Goal: Information Seeking & Learning: Learn about a topic

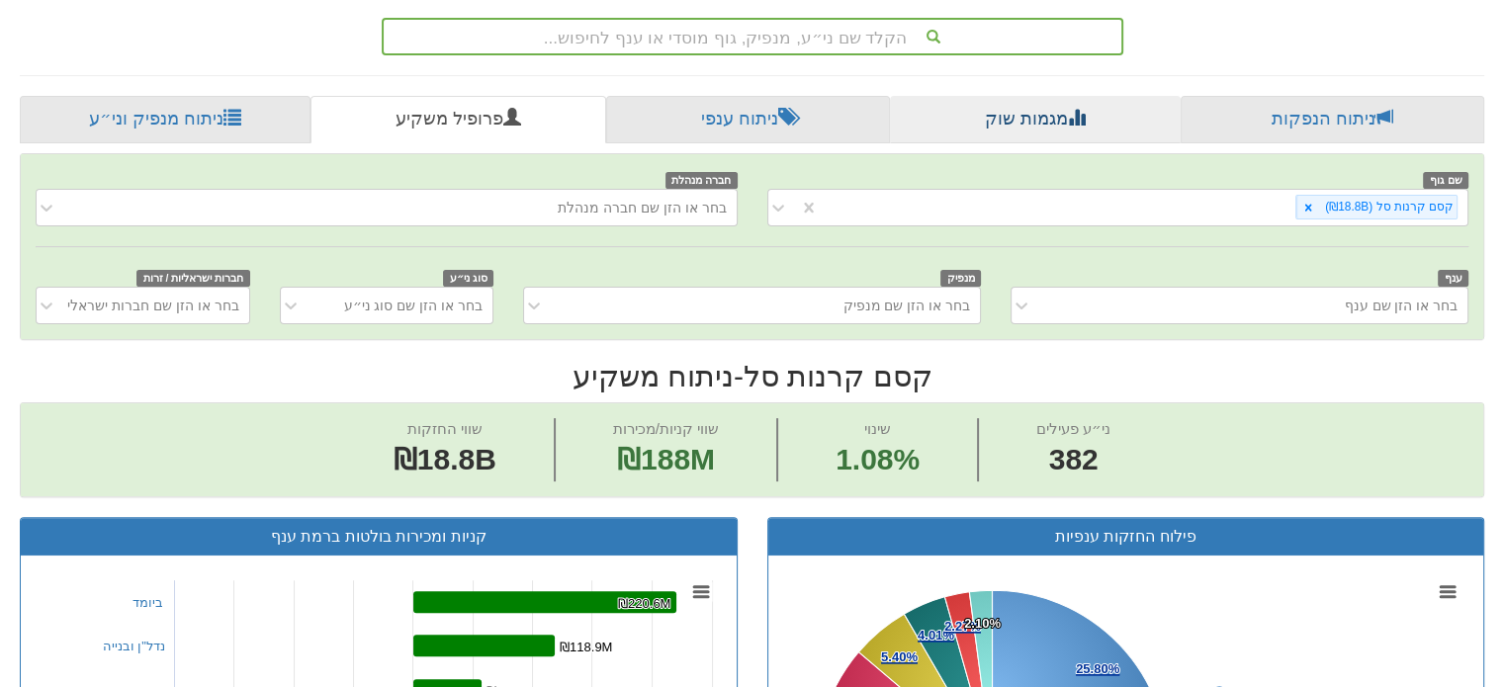
scroll to position [297, 0]
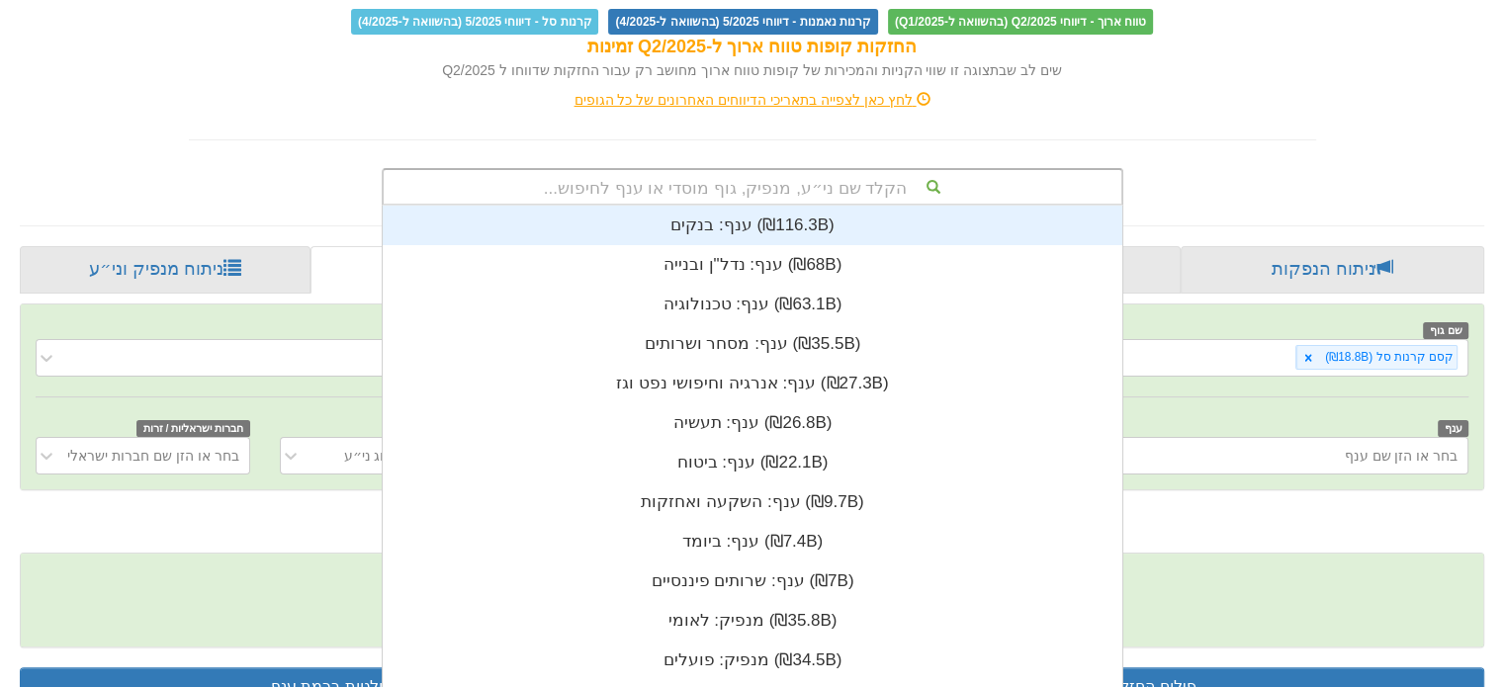
click at [877, 170] on div "הקלד שם ני״ע, מנפיק, גוף מוסדי או ענף לחיפוש..." at bounding box center [753, 187] width 738 height 34
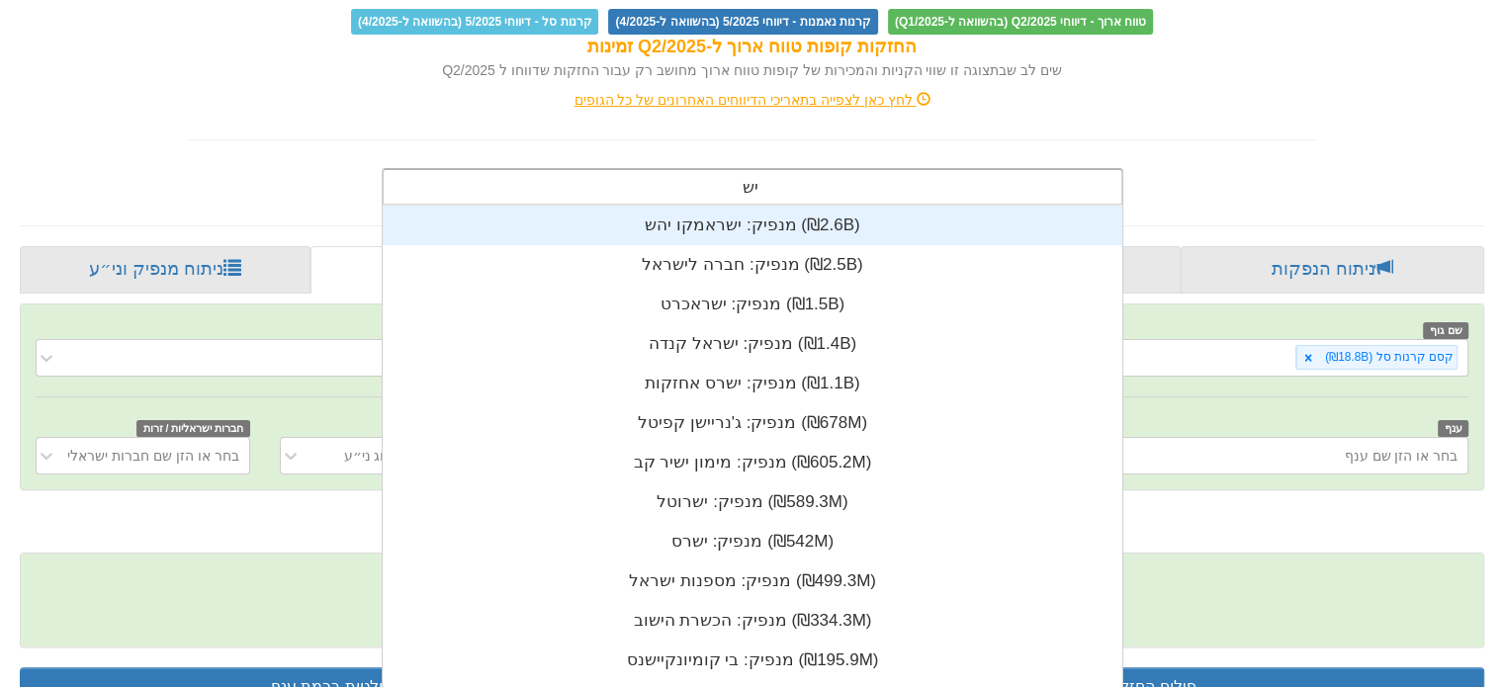
type input "ישרא"
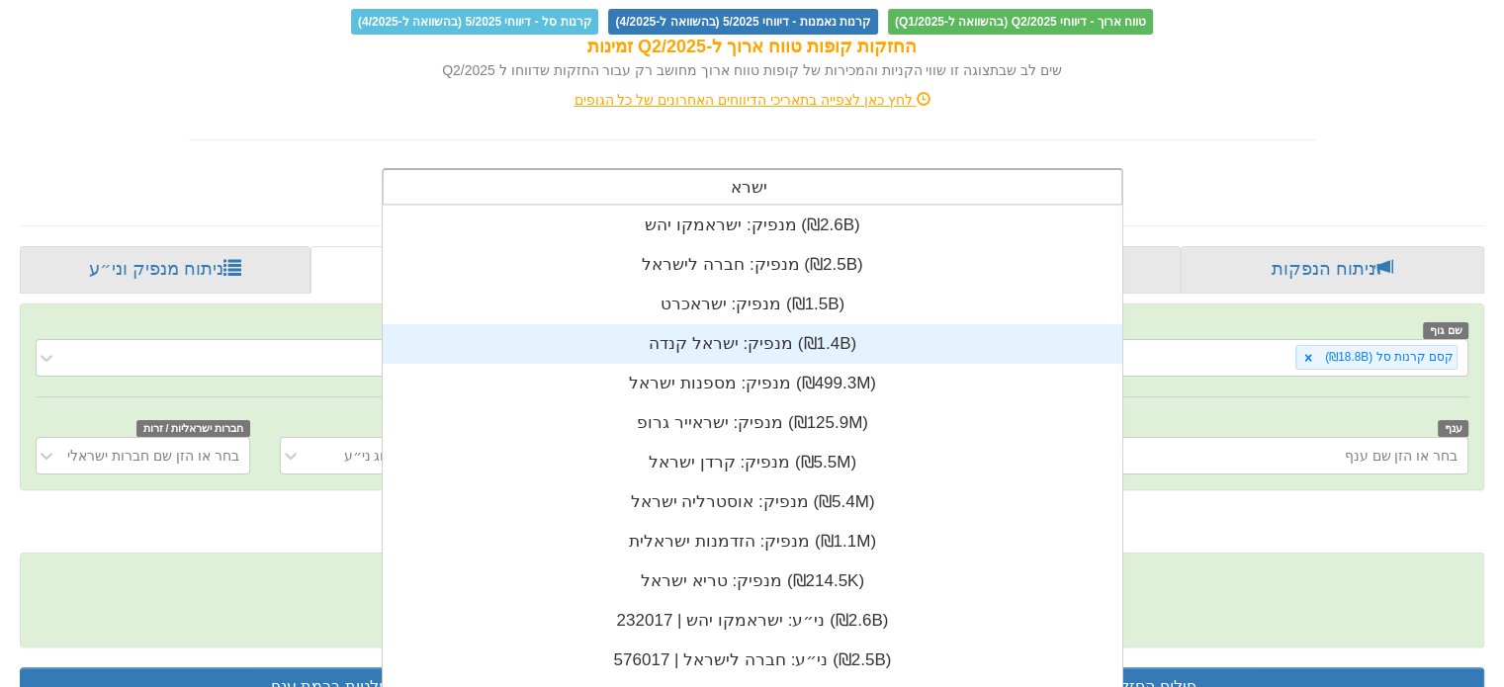
click at [791, 324] on div "מנפיק: ‏ישראל קנדה ‎(₪1.4B)‎" at bounding box center [752, 344] width 739 height 40
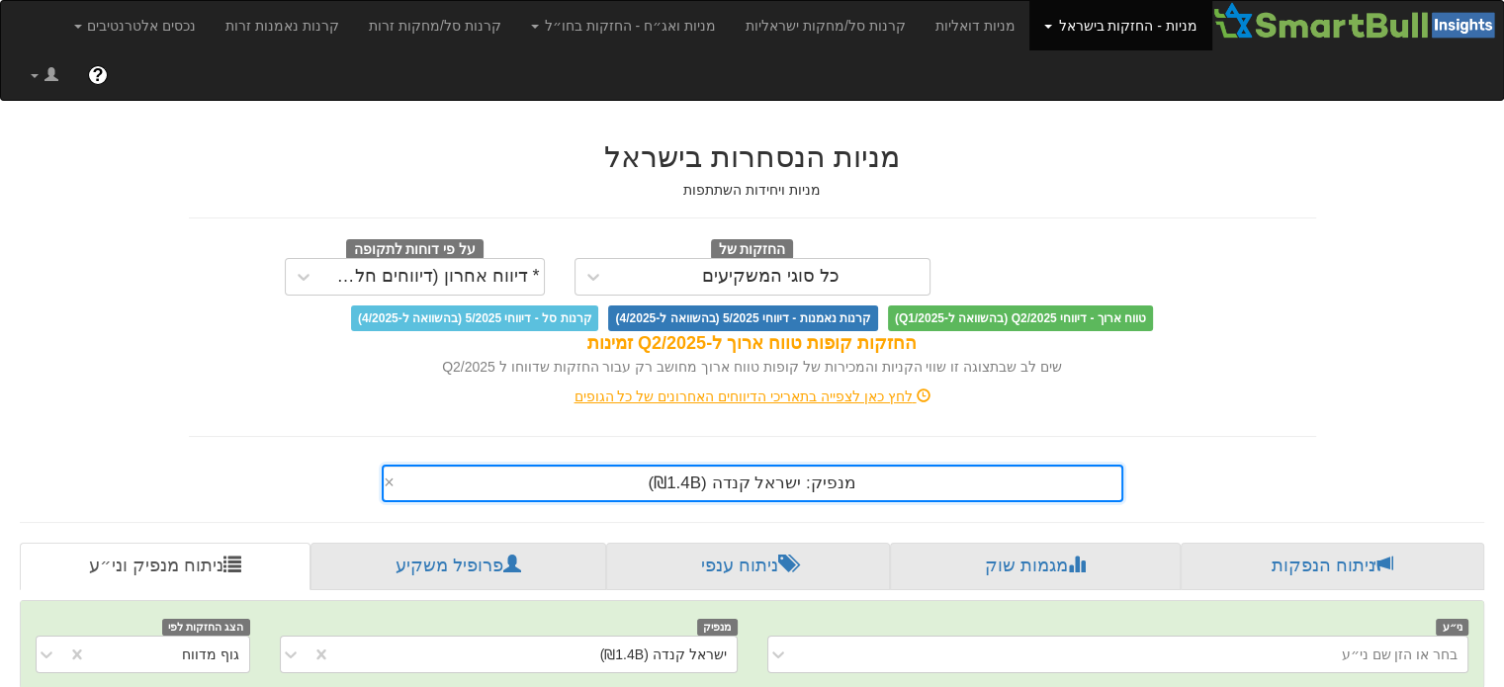
scroll to position [0, 3982]
click at [480, 261] on div "* דיווח אחרון (דיווחים חלקיים)" at bounding box center [432, 277] width 221 height 32
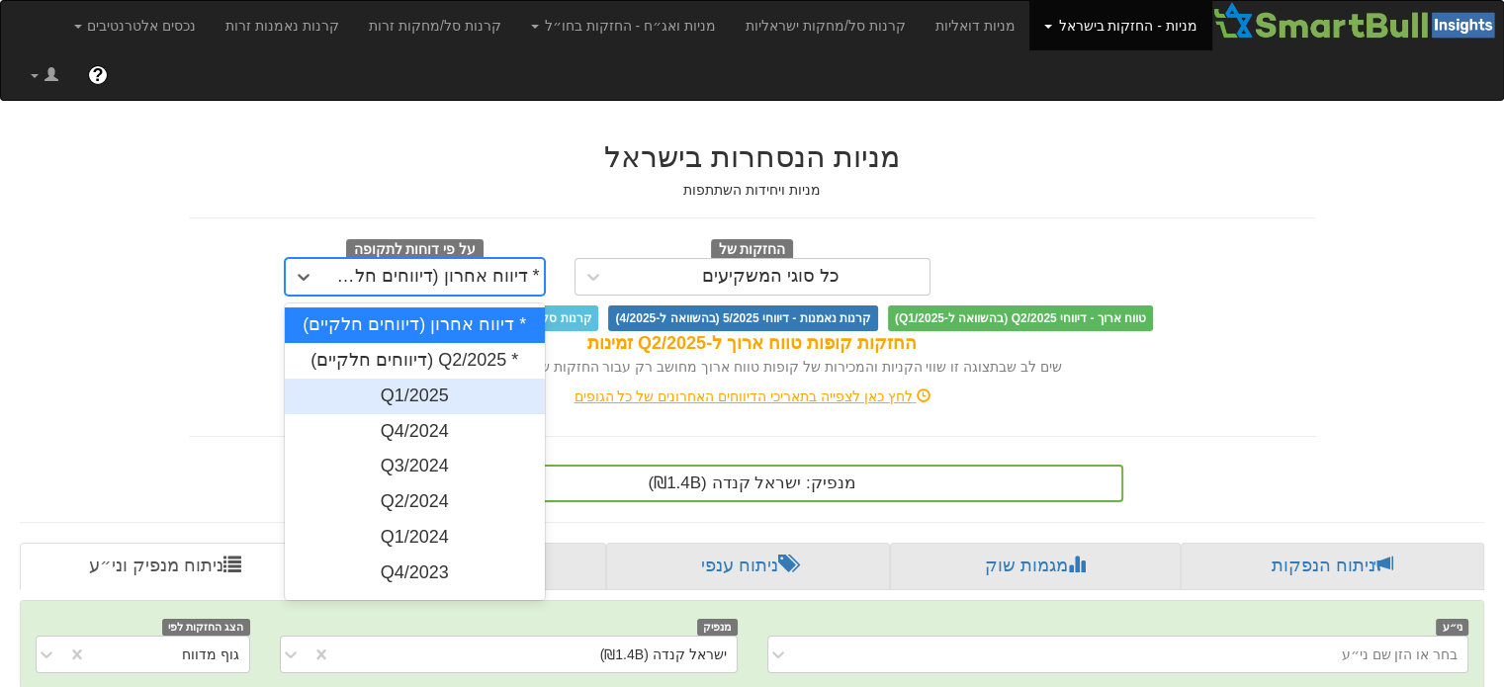
click at [459, 379] on div "Q1/2025" at bounding box center [415, 397] width 260 height 36
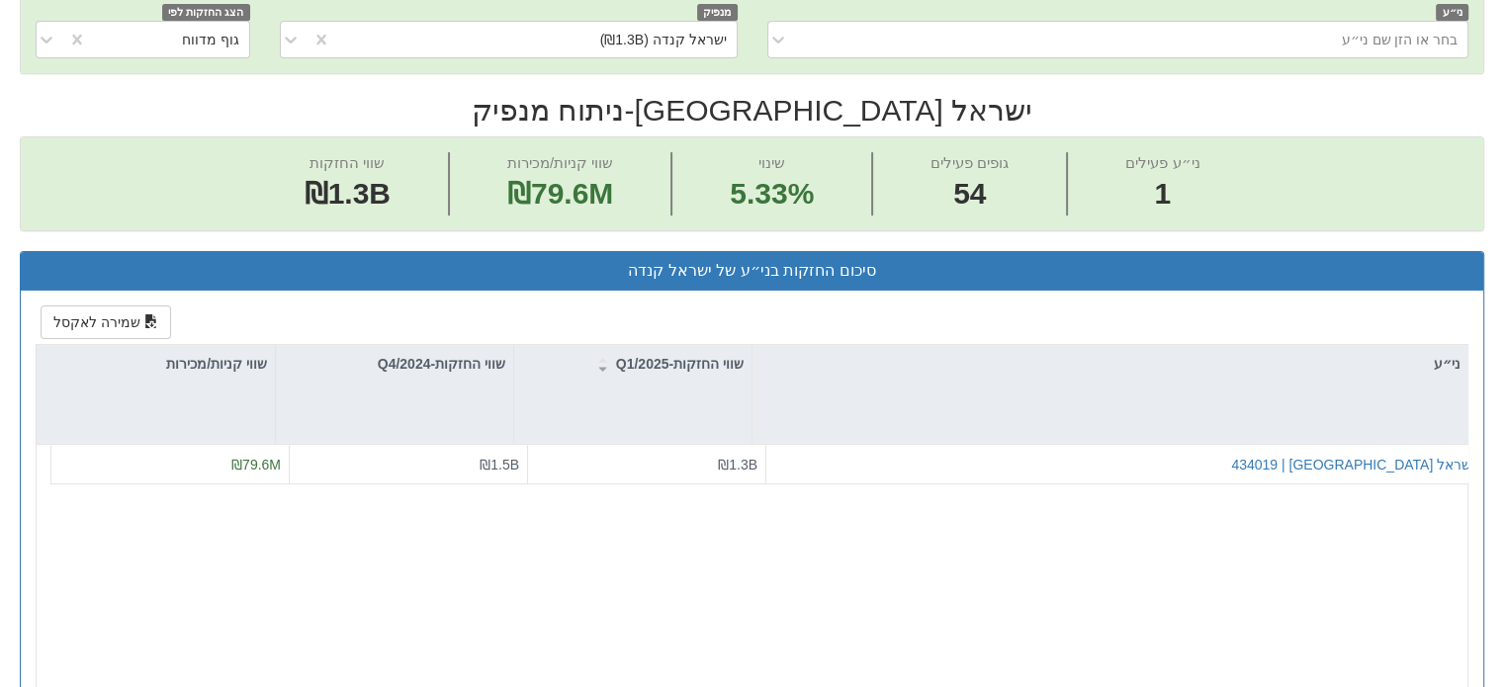
scroll to position [593, 0]
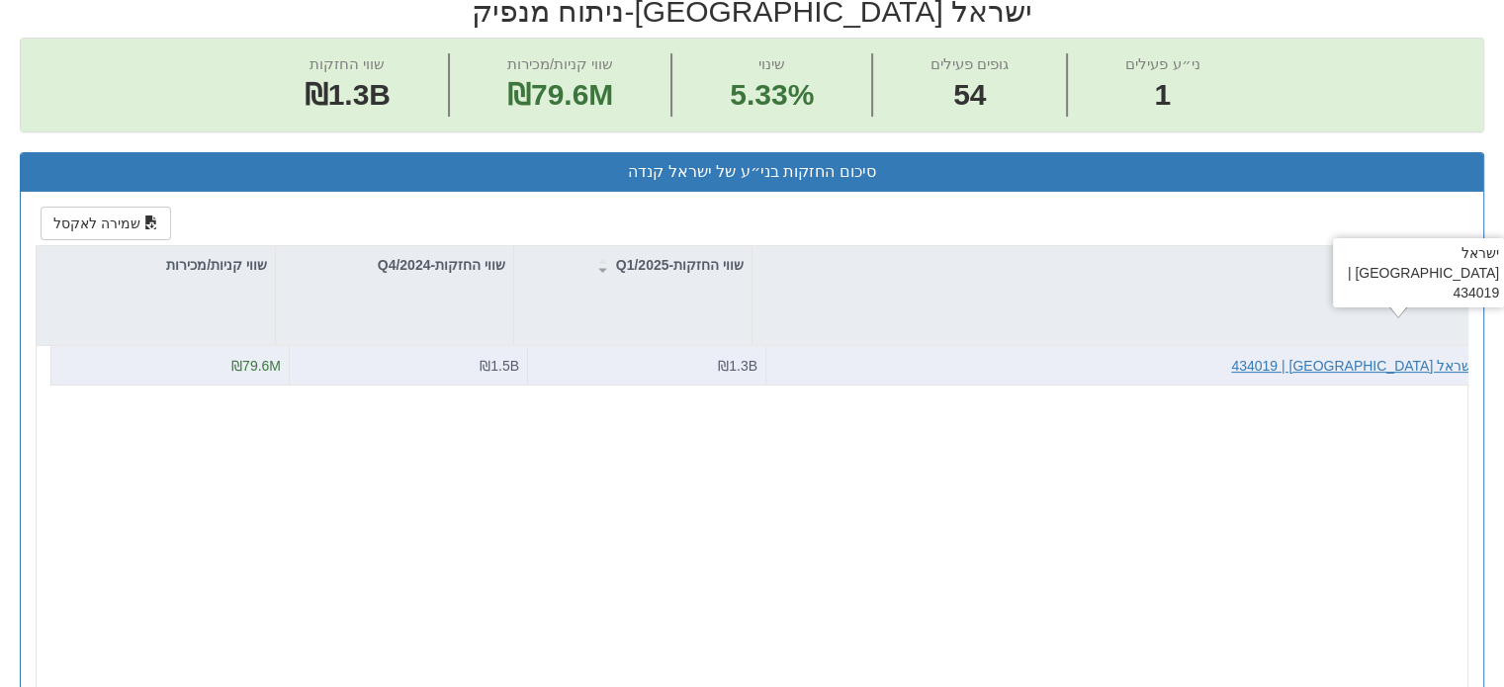
click at [1411, 356] on div "ישראל [GEOGRAPHIC_DATA] | 434019" at bounding box center [1352, 366] width 243 height 20
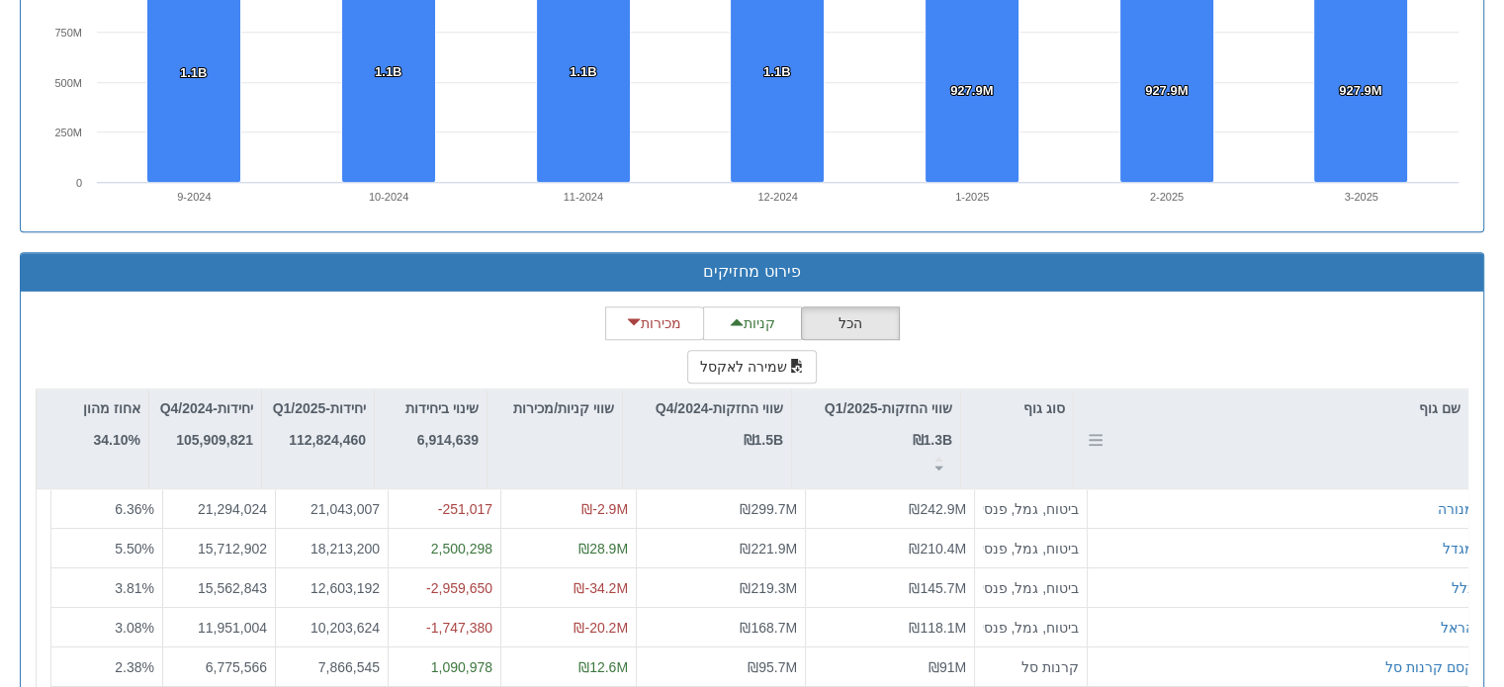
scroll to position [1595, 0]
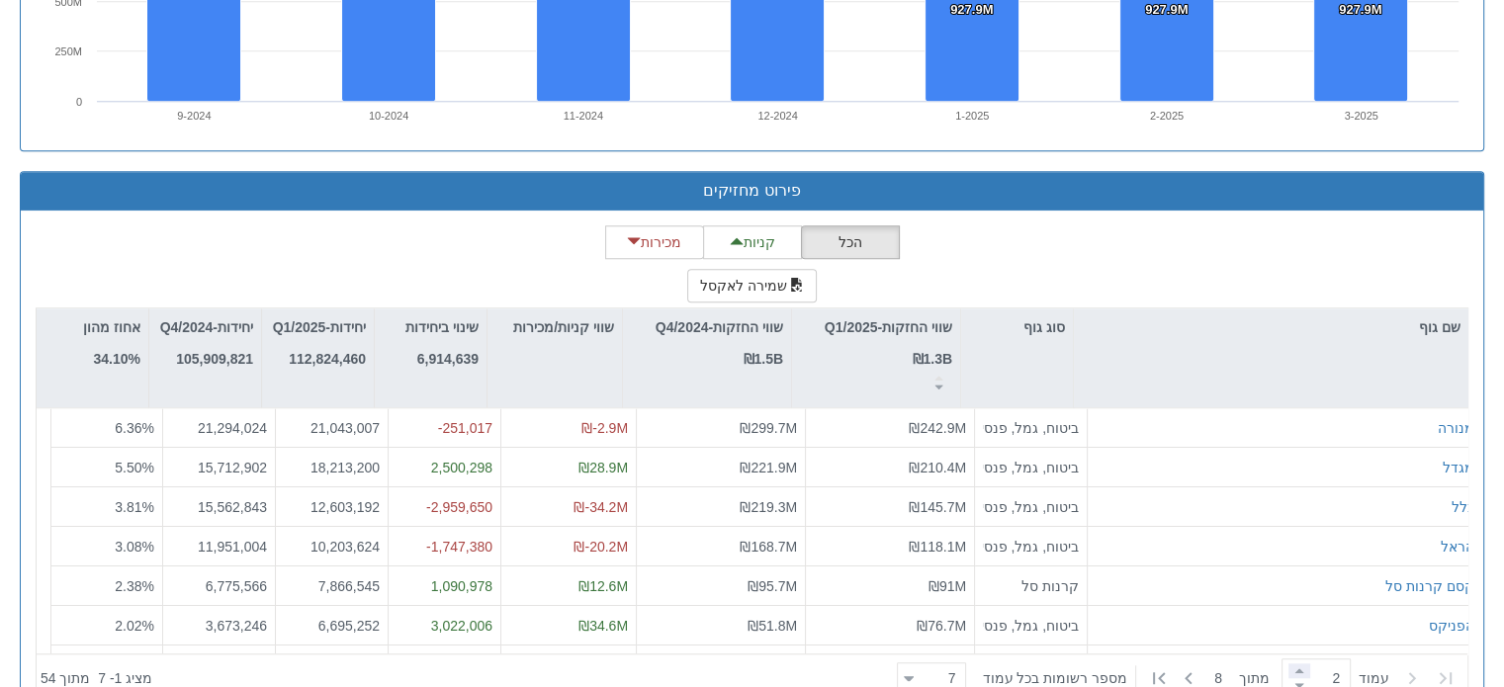
click at [1289, 663] on span at bounding box center [1299, 670] width 22 height 15
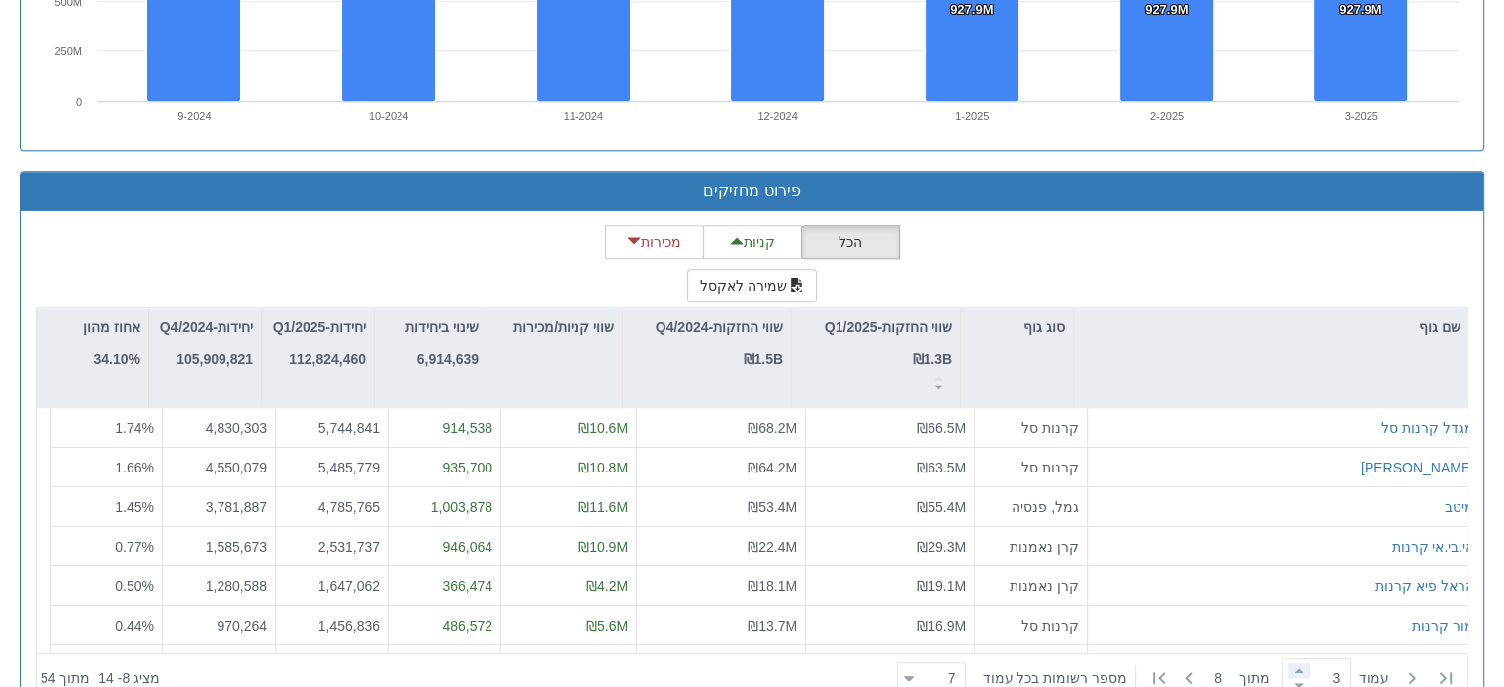
click at [1289, 663] on span at bounding box center [1299, 670] width 22 height 15
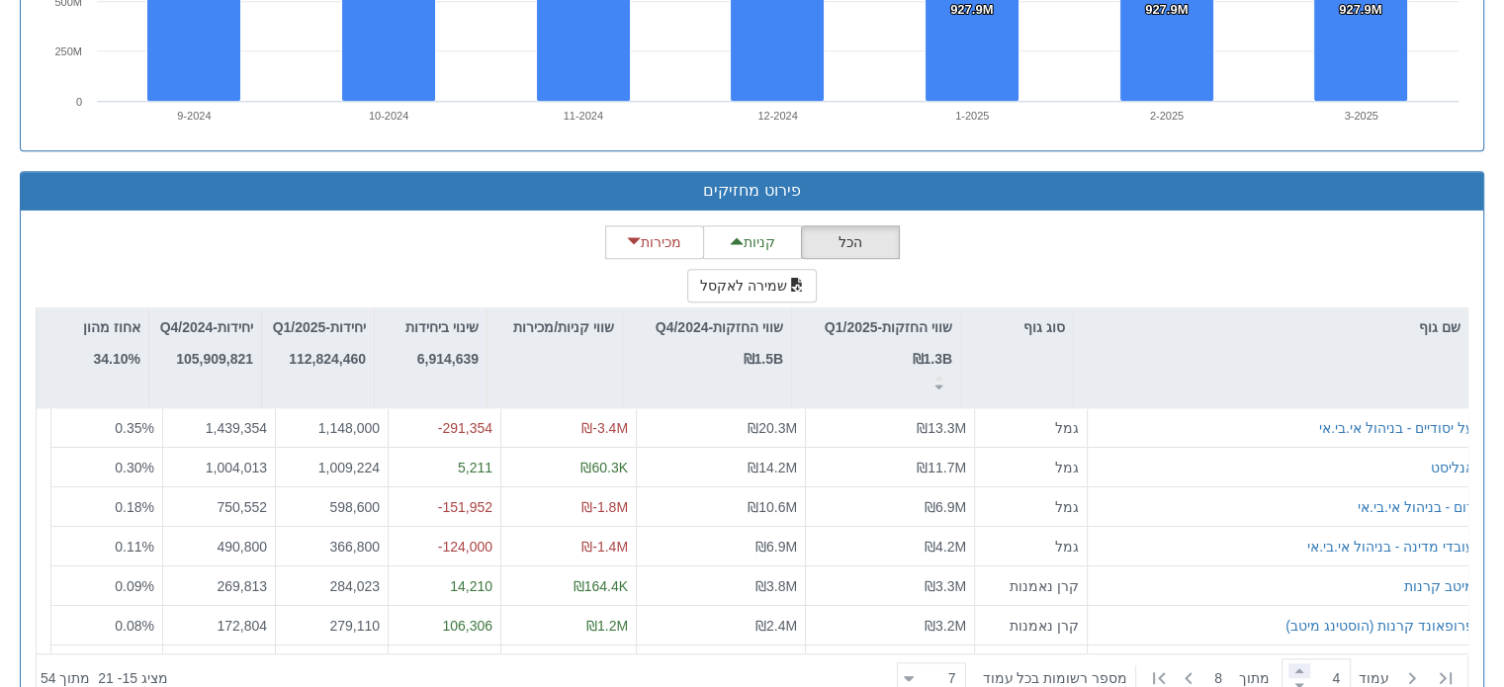
click at [1290, 663] on span at bounding box center [1299, 670] width 22 height 15
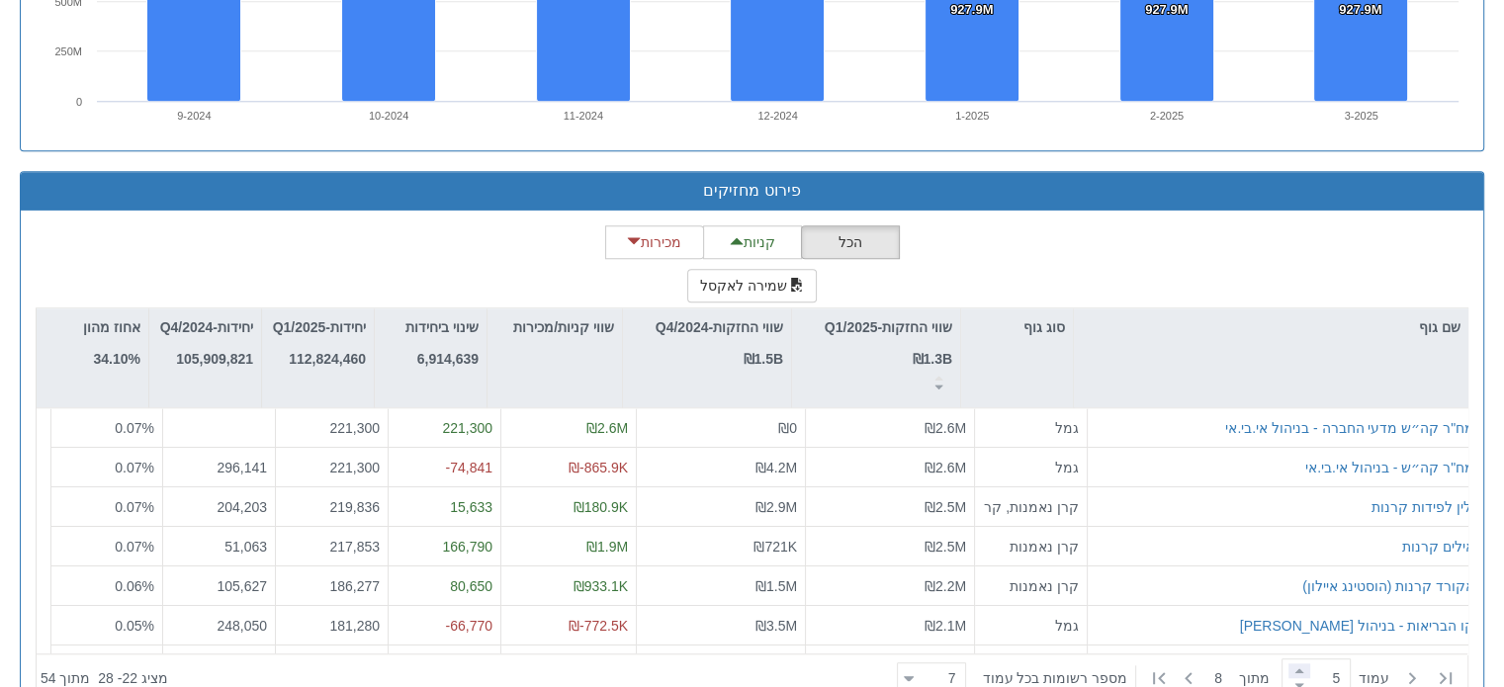
click at [1293, 663] on span at bounding box center [1299, 670] width 22 height 15
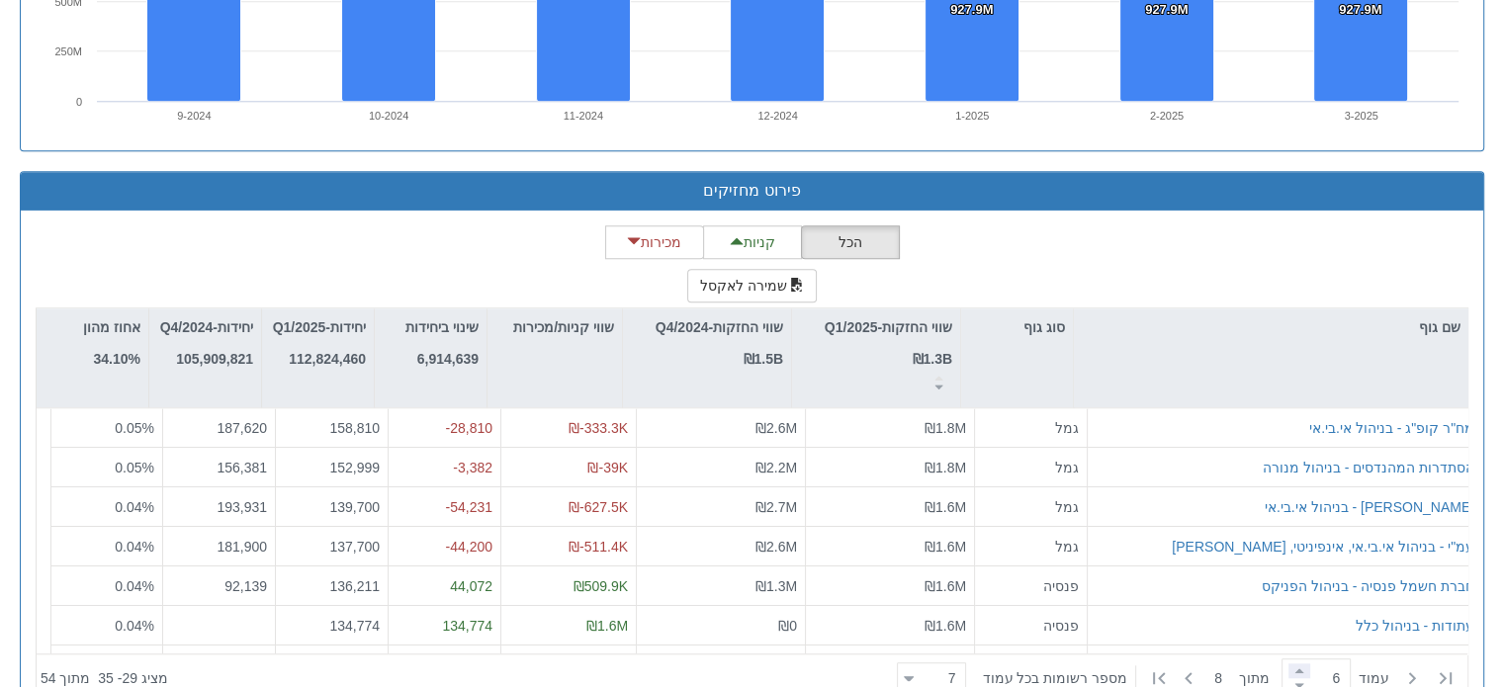
click at [1293, 663] on span at bounding box center [1299, 670] width 22 height 15
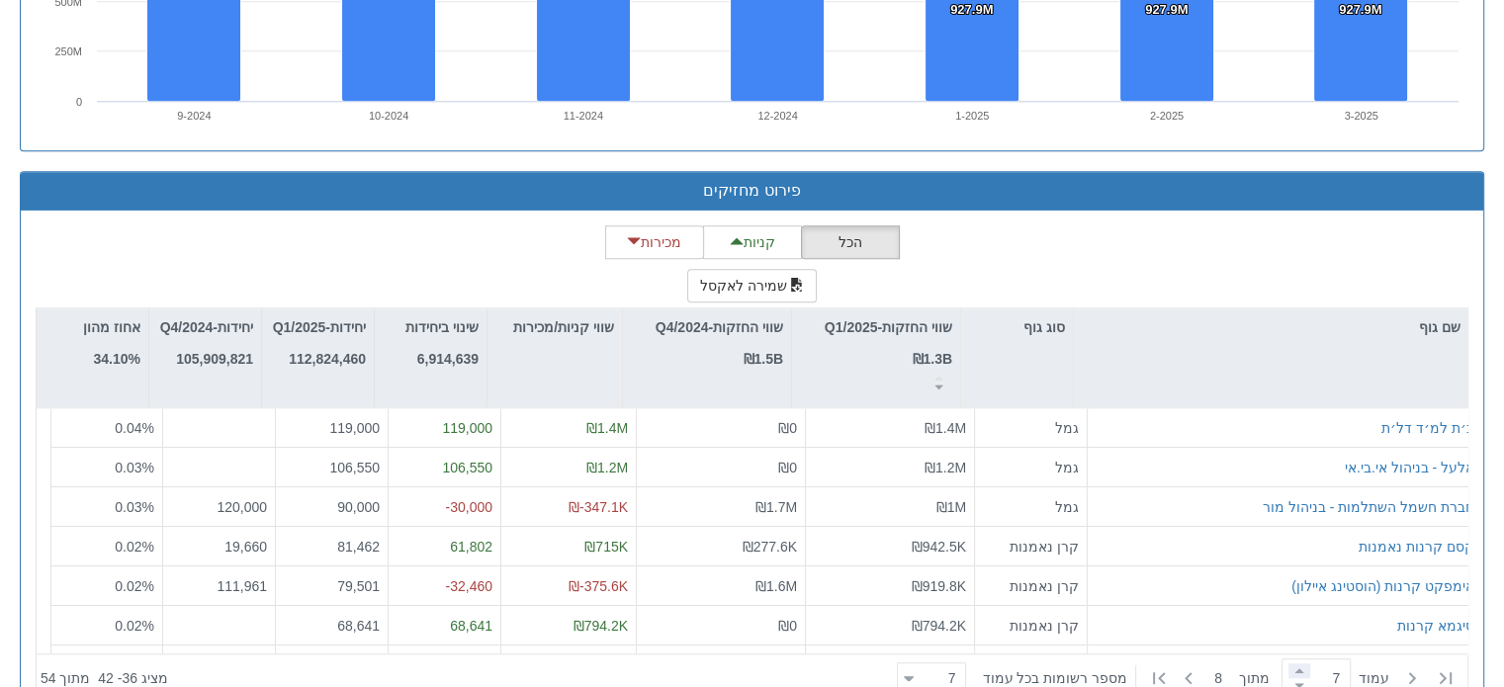
click at [1293, 663] on span at bounding box center [1299, 670] width 22 height 15
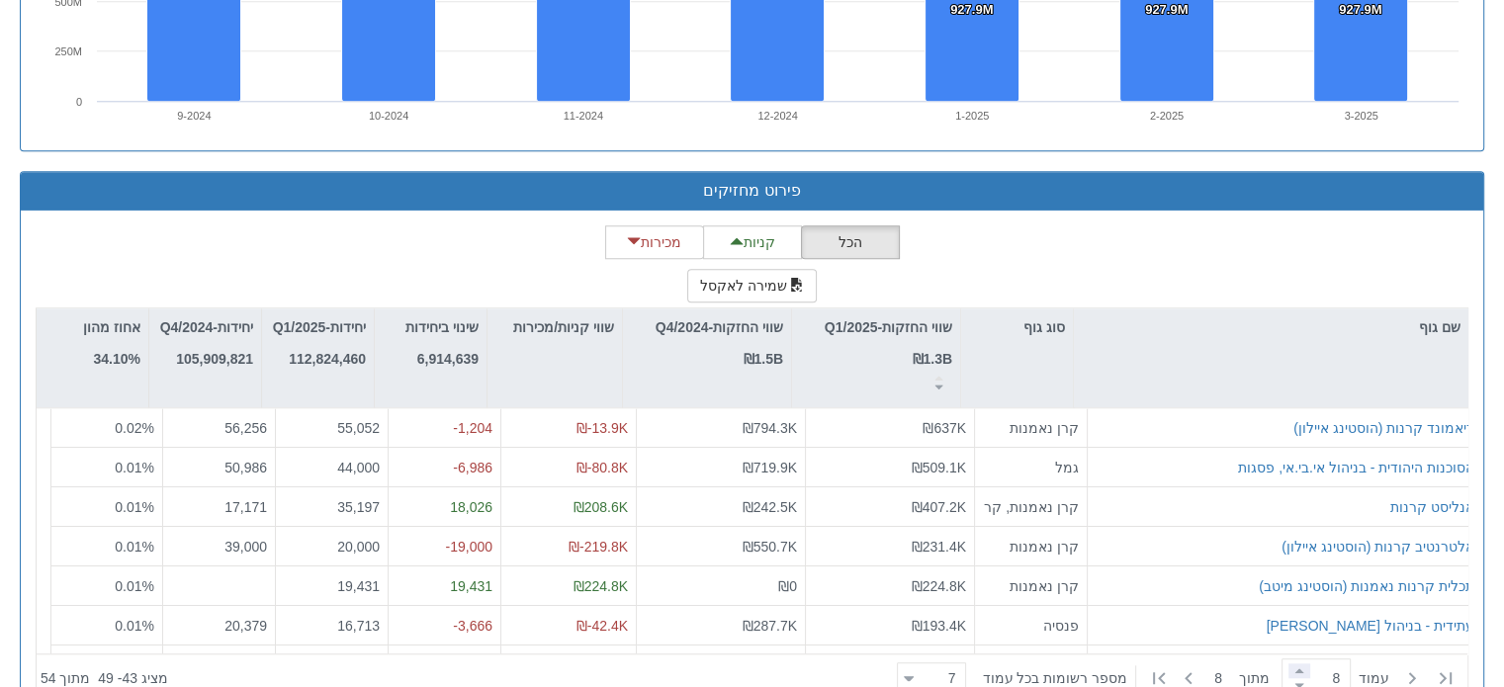
click at [1293, 663] on span at bounding box center [1299, 670] width 22 height 15
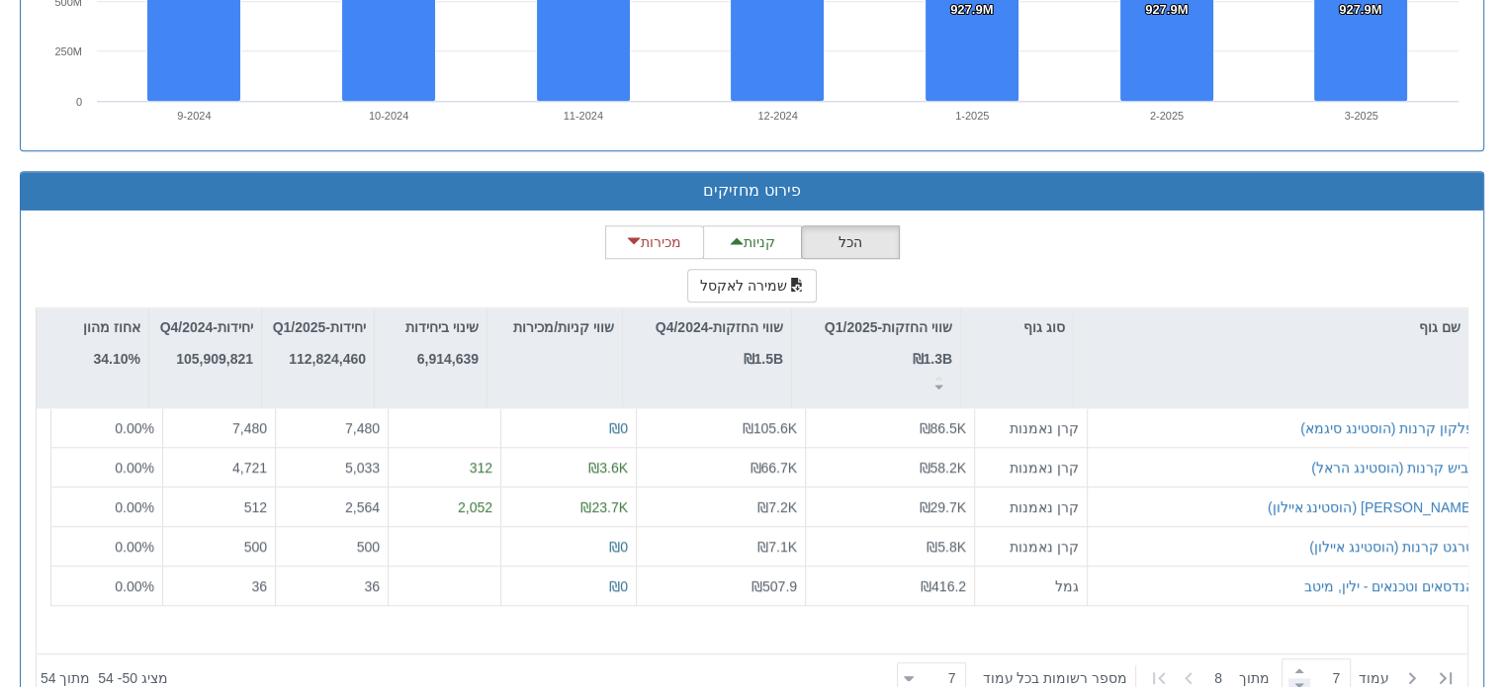
click at [1293, 678] on span at bounding box center [1299, 685] width 22 height 15
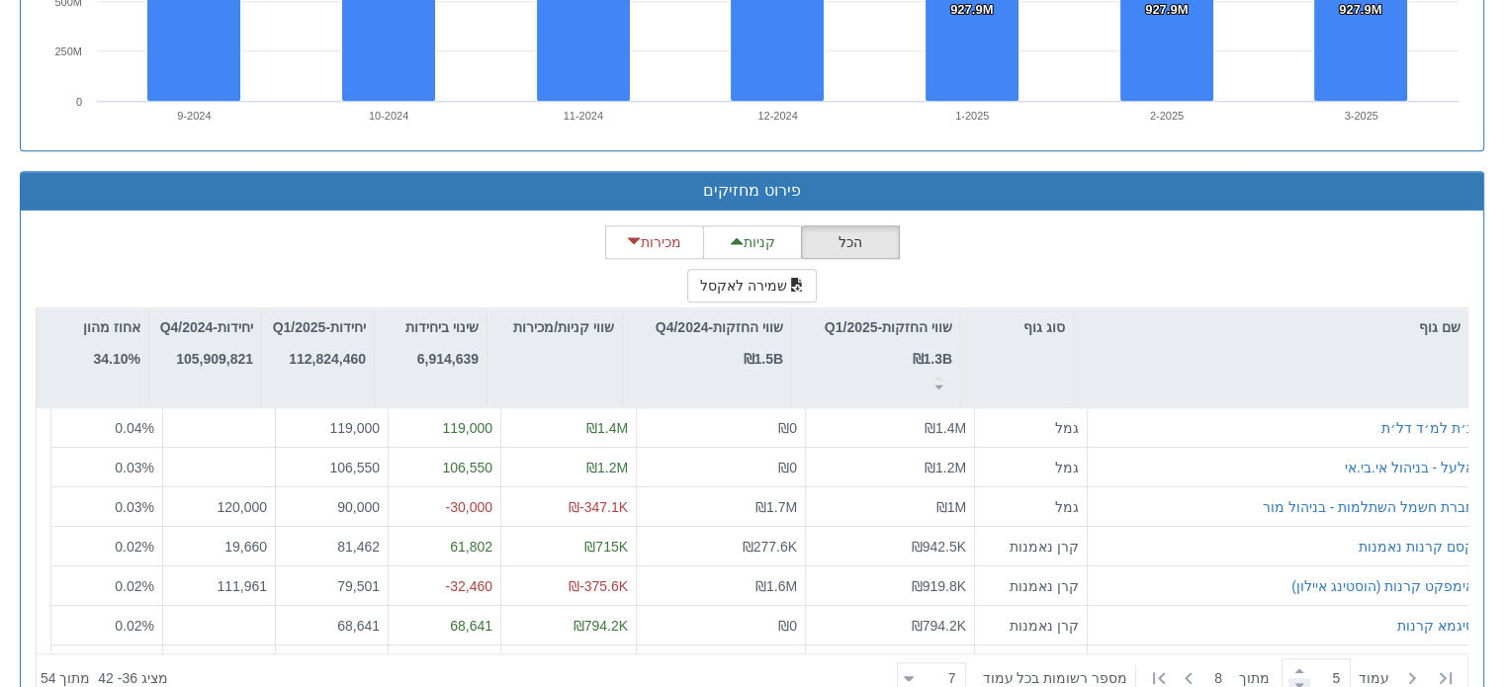
click at [1293, 678] on span at bounding box center [1299, 685] width 22 height 15
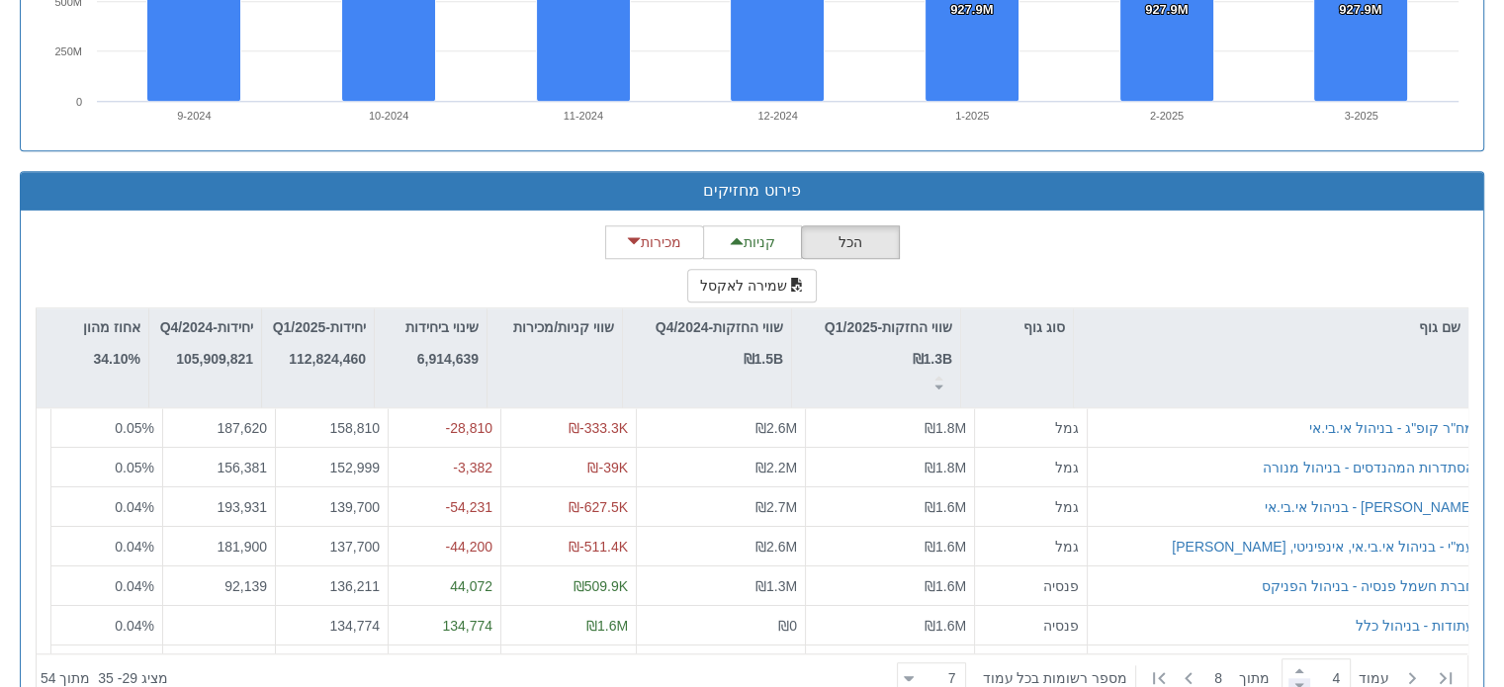
click at [1293, 678] on span at bounding box center [1299, 685] width 22 height 15
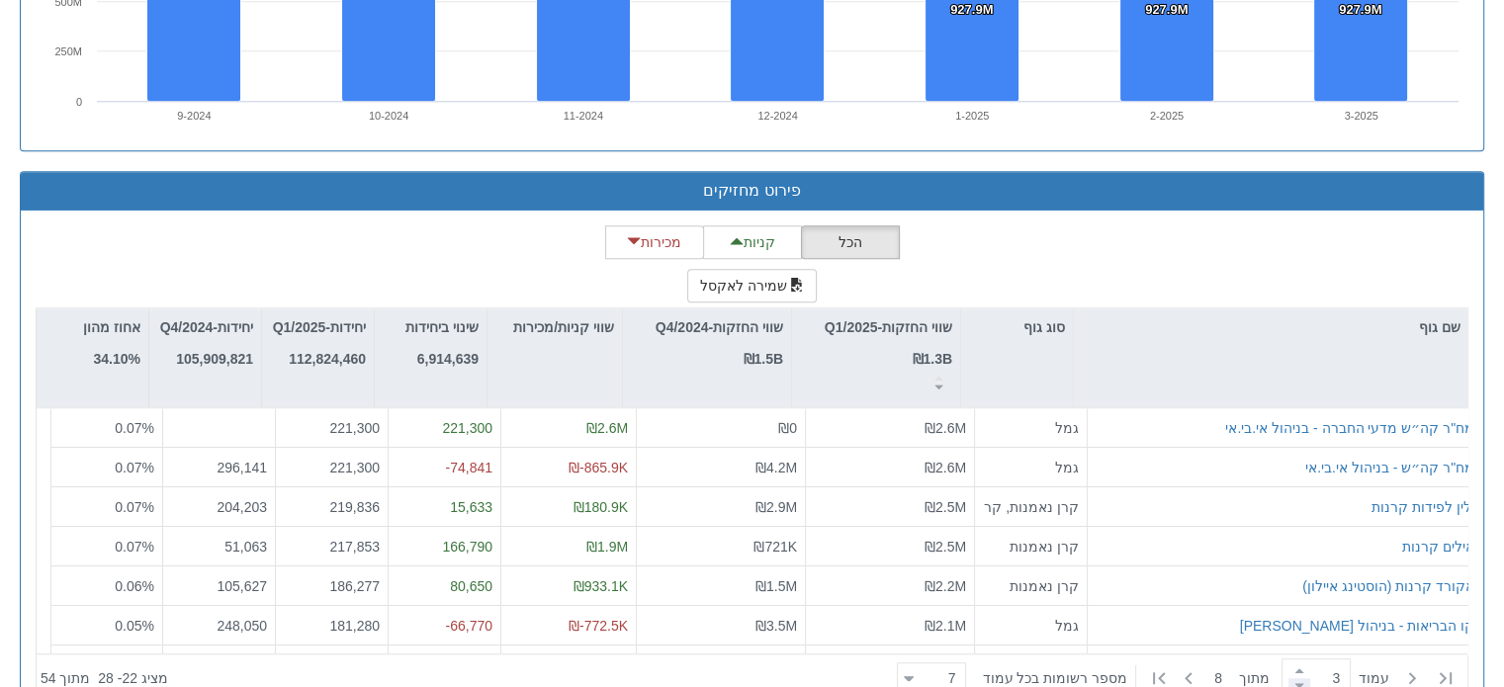
click at [1293, 678] on span at bounding box center [1299, 685] width 22 height 15
type input "3"
